Goal: Task Accomplishment & Management: Use online tool/utility

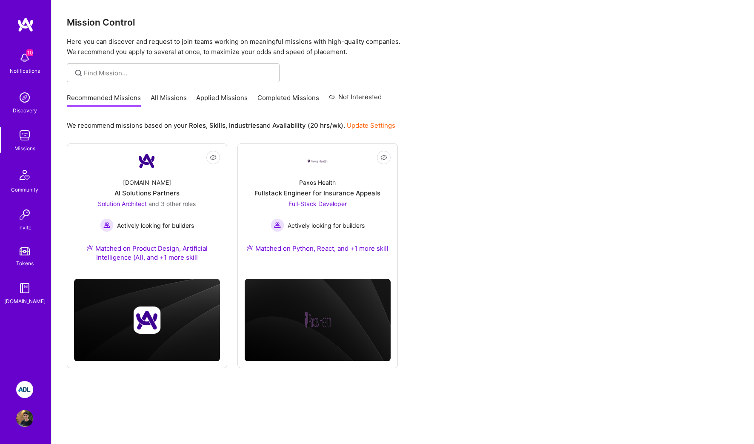
click at [29, 389] on img at bounding box center [24, 389] width 17 height 17
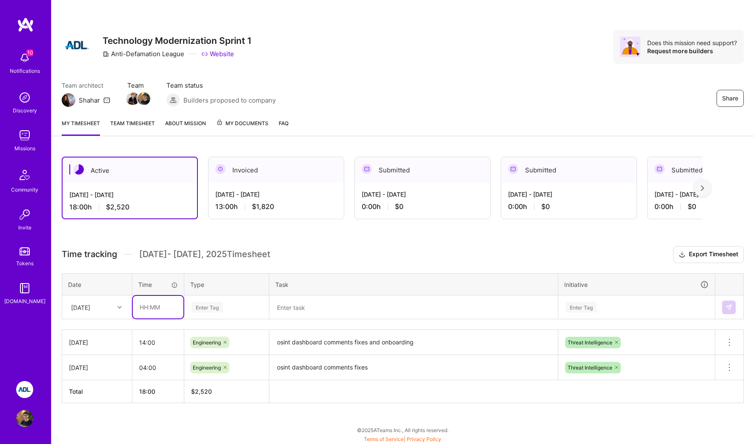
click at [160, 305] on input "text" at bounding box center [158, 307] width 51 height 23
type input "10:00"
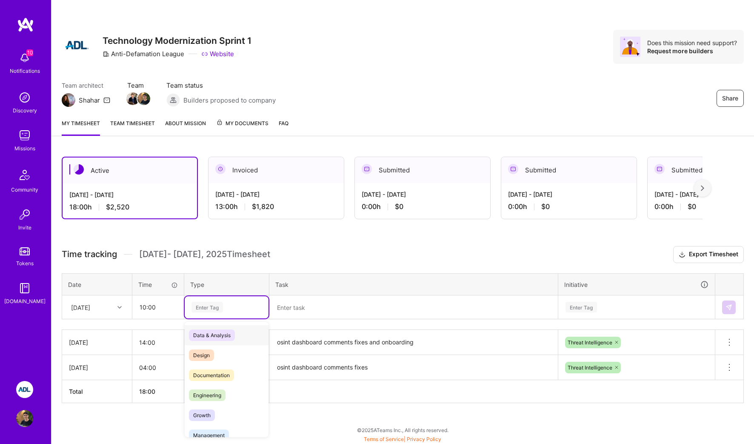
scroll to position [0, 0]
click at [220, 306] on div "Enter Tag" at bounding box center [207, 306] width 31 height 13
click at [219, 389] on span "Engineering" at bounding box center [207, 394] width 37 height 11
click at [323, 314] on textarea at bounding box center [413, 307] width 287 height 22
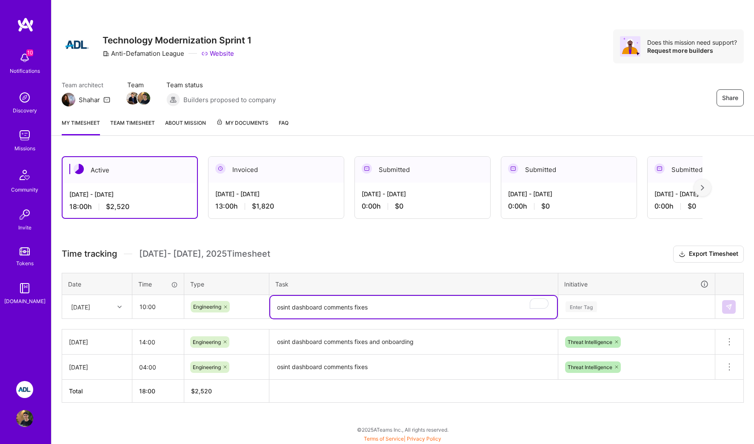
type textarea "osint dashboard comments fixes"
click at [626, 300] on div "Enter Tag" at bounding box center [637, 307] width 156 height 22
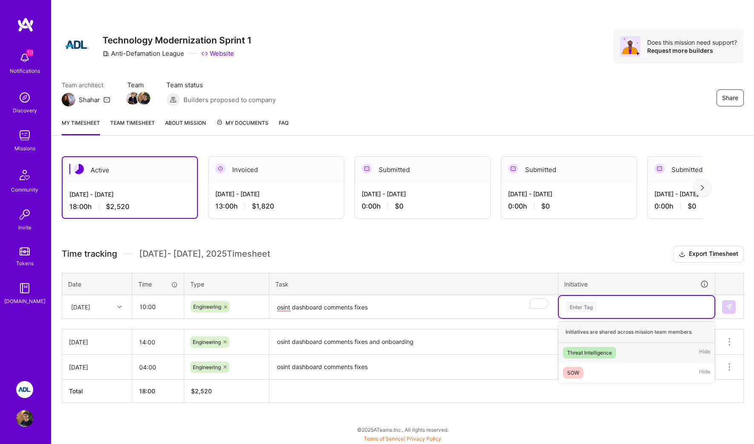
click at [596, 352] on div "Threat Intelligence" at bounding box center [589, 352] width 45 height 9
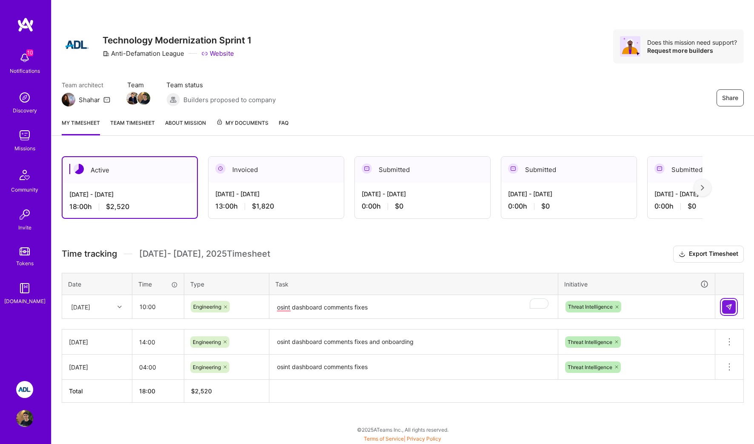
click at [729, 308] on img at bounding box center [729, 306] width 7 height 7
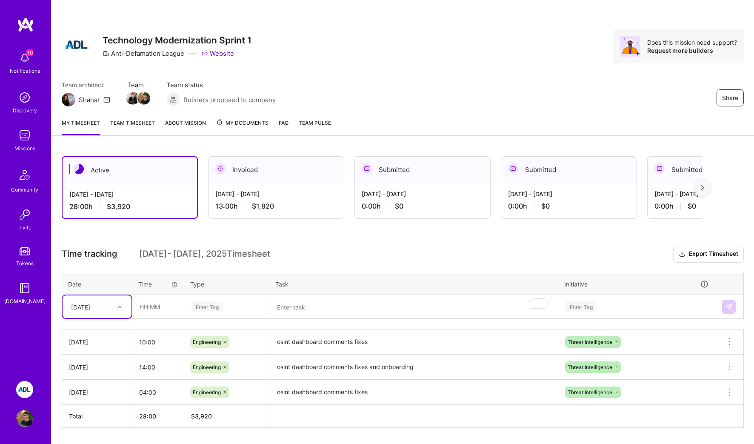
scroll to position [26, 0]
